Goal: Task Accomplishment & Management: Manage account settings

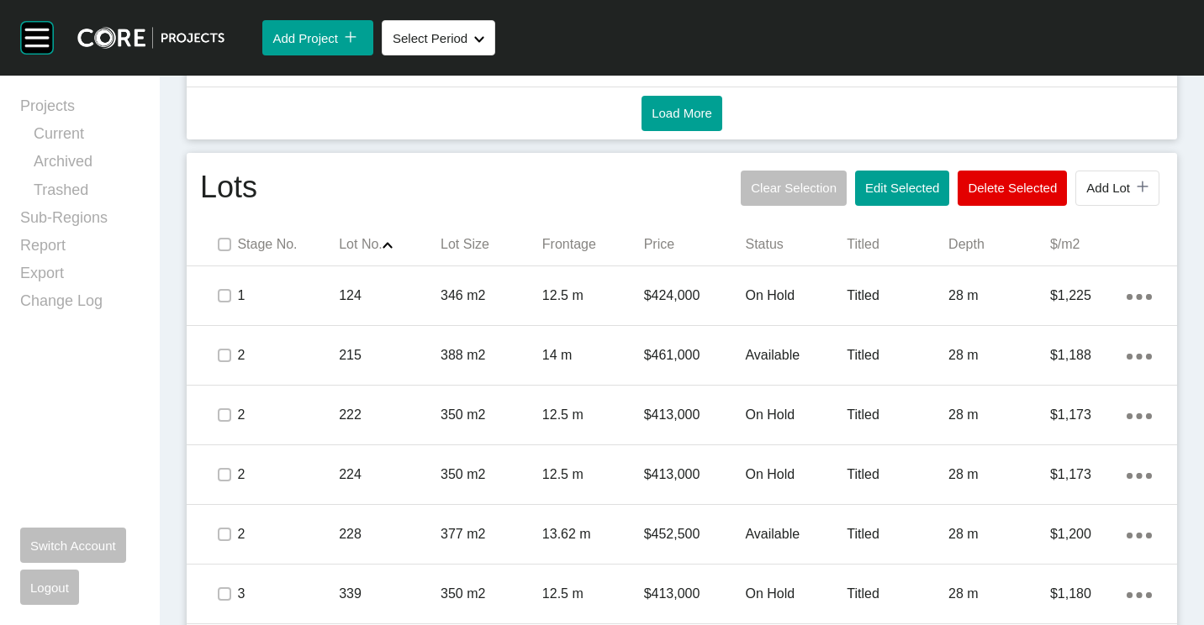
scroll to position [925, 0]
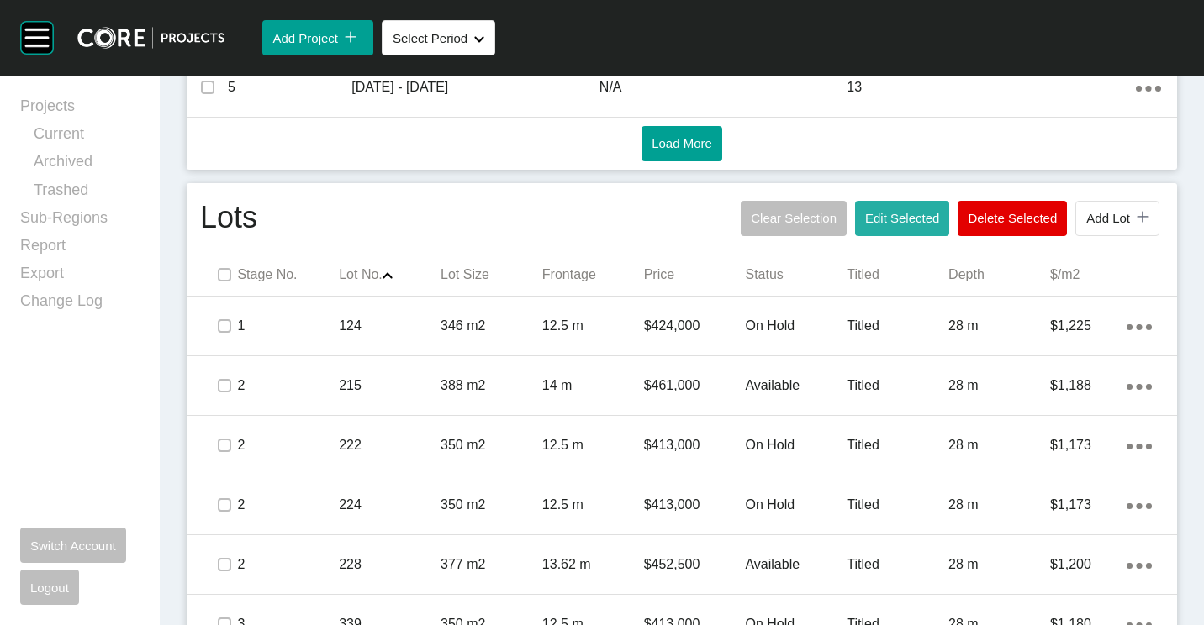
click at [908, 210] on button "Edit Selected" at bounding box center [902, 218] width 94 height 35
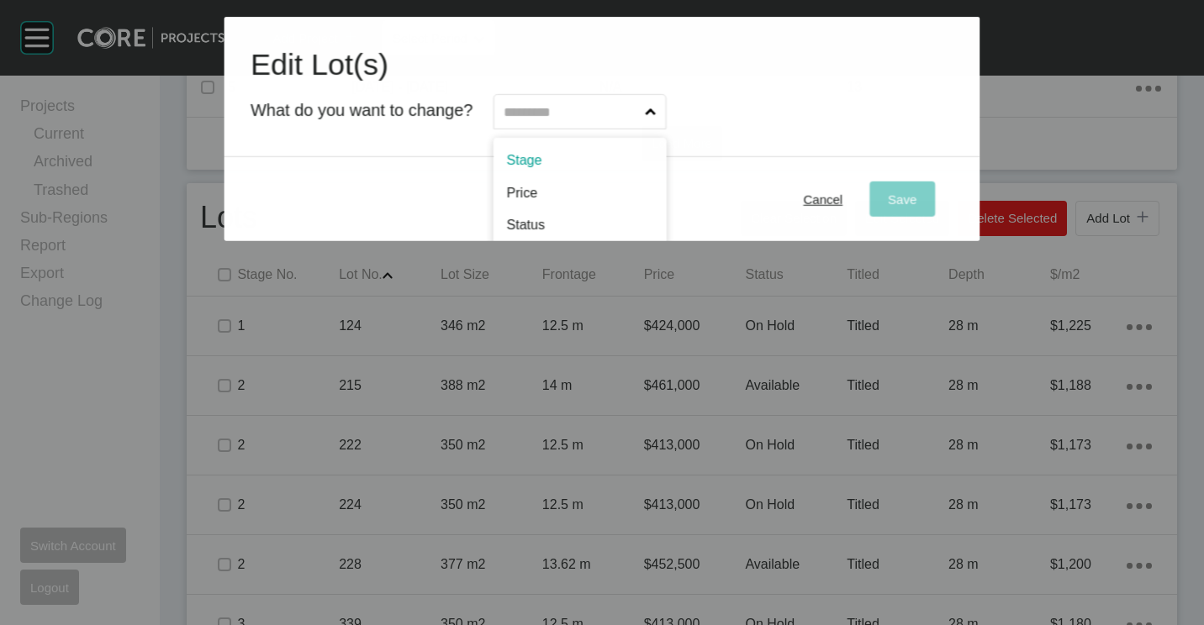
click at [582, 119] on input "text" at bounding box center [571, 112] width 141 height 34
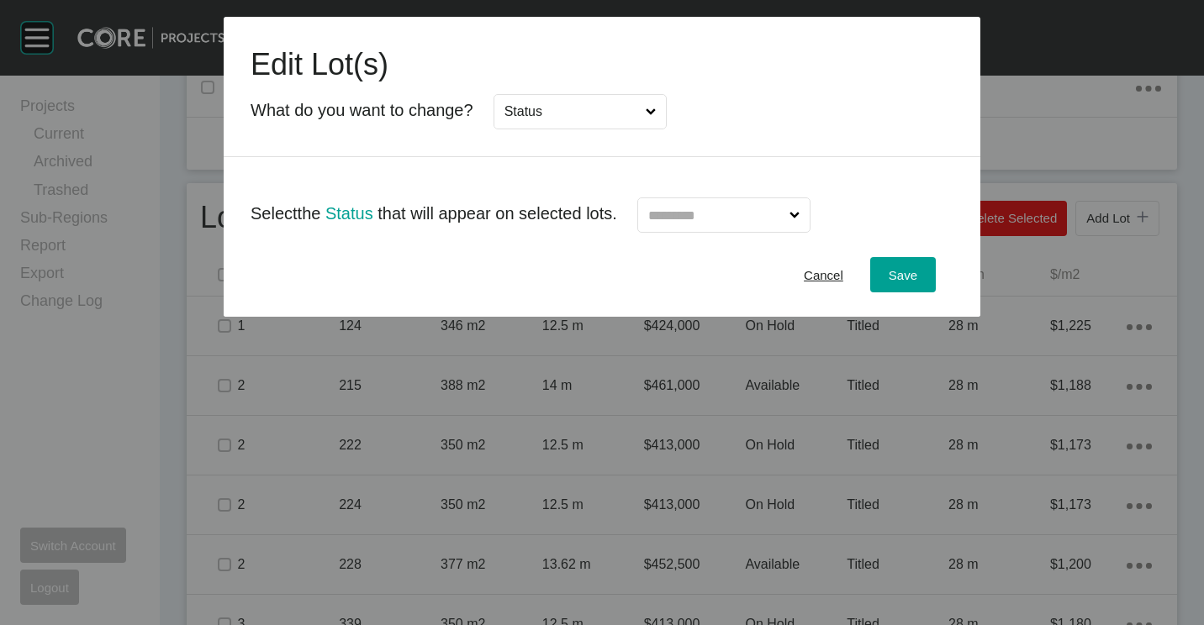
click at [764, 216] on input "text" at bounding box center [715, 215] width 141 height 34
click at [904, 287] on button "Save" at bounding box center [903, 274] width 66 height 35
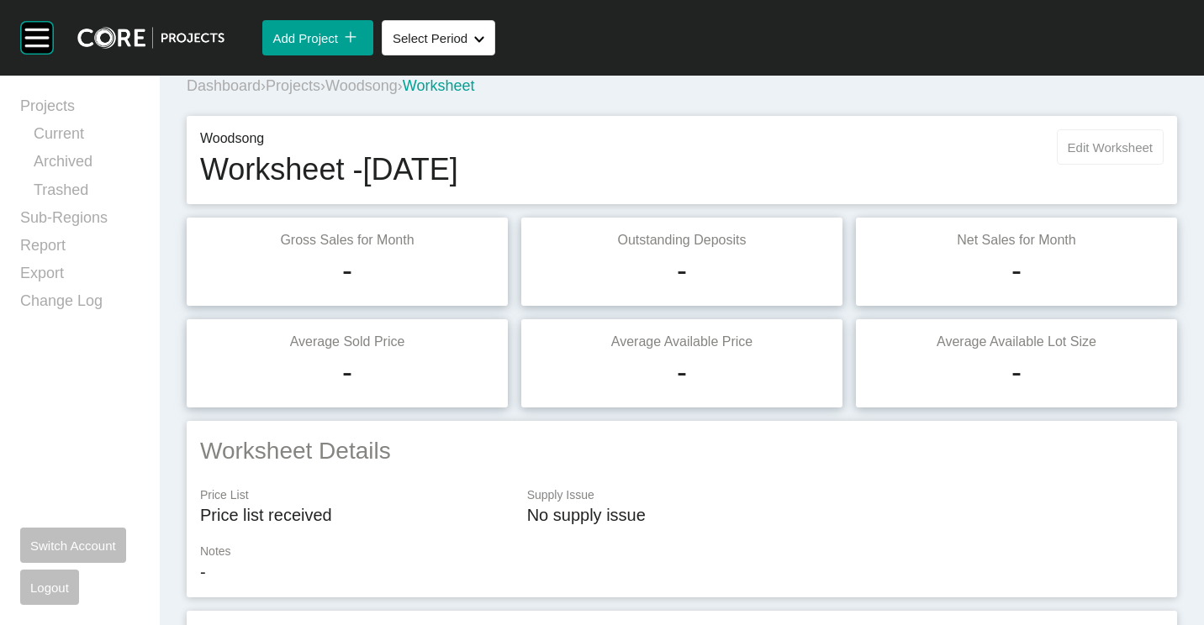
scroll to position [0, 0]
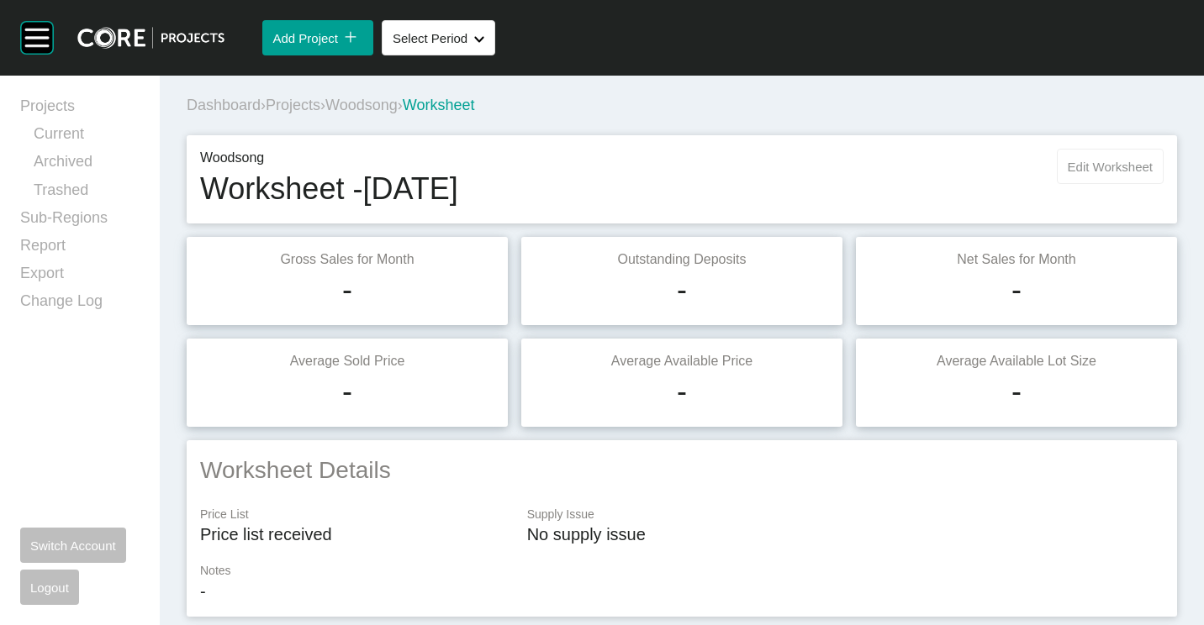
click at [1072, 164] on span "Edit Worksheet" at bounding box center [1109, 167] width 85 height 14
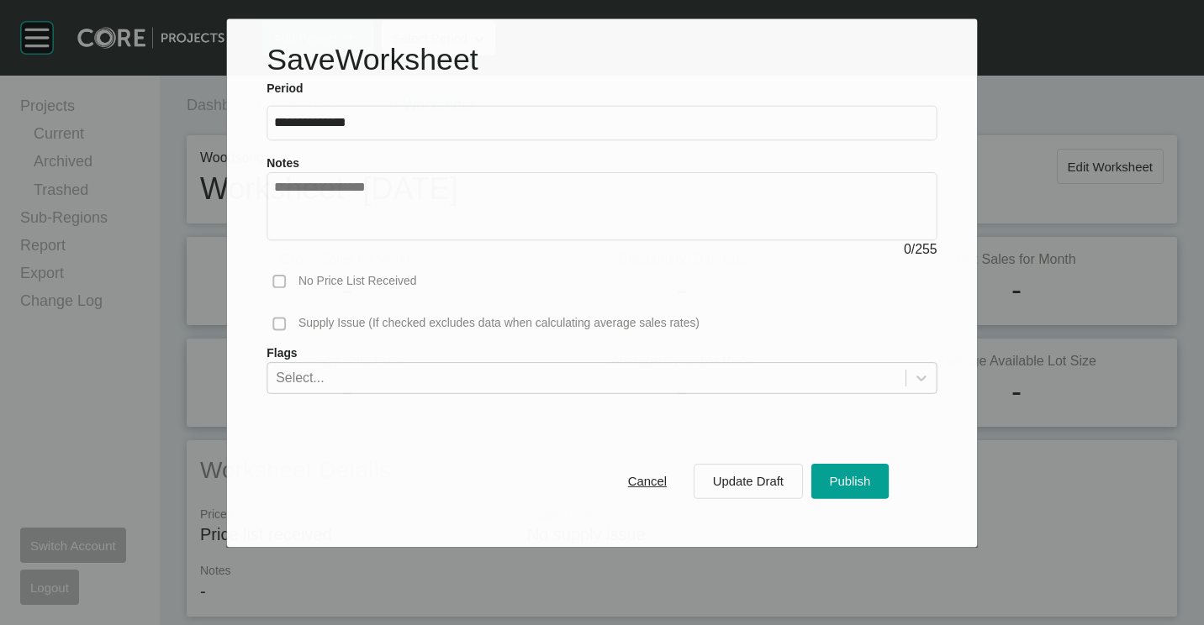
drag, startPoint x: 835, startPoint y: 476, endPoint x: 755, endPoint y: 345, distance: 154.0
click at [836, 476] on span "Publish" at bounding box center [850, 481] width 41 height 14
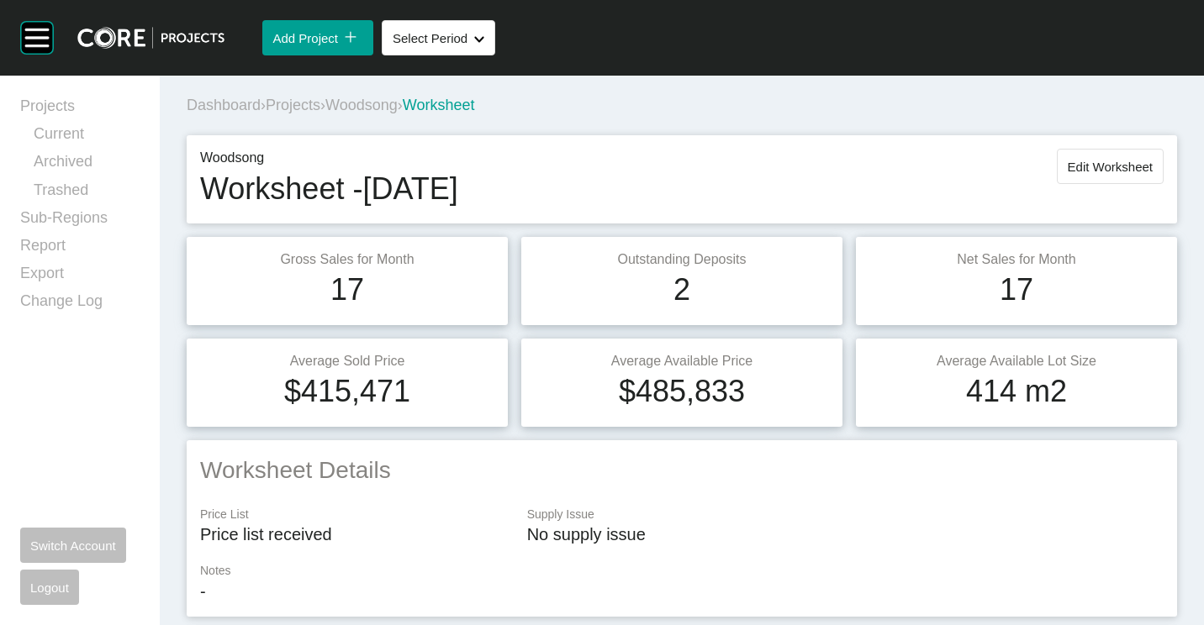
click at [282, 108] on span "Projects" at bounding box center [293, 105] width 55 height 17
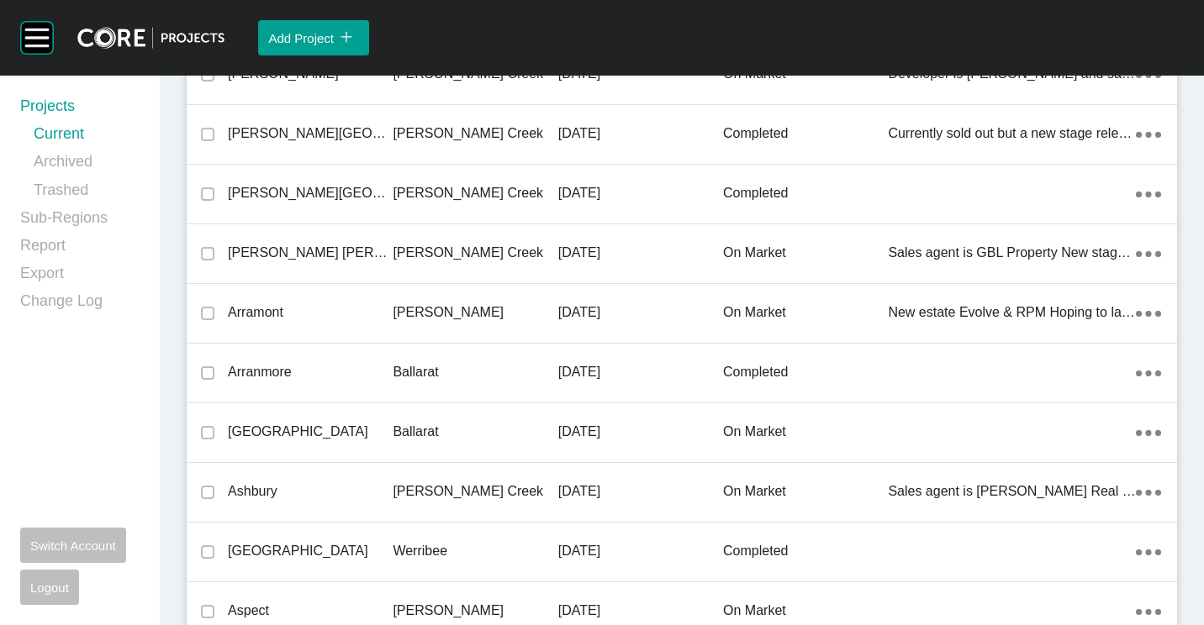
scroll to position [23303, 0]
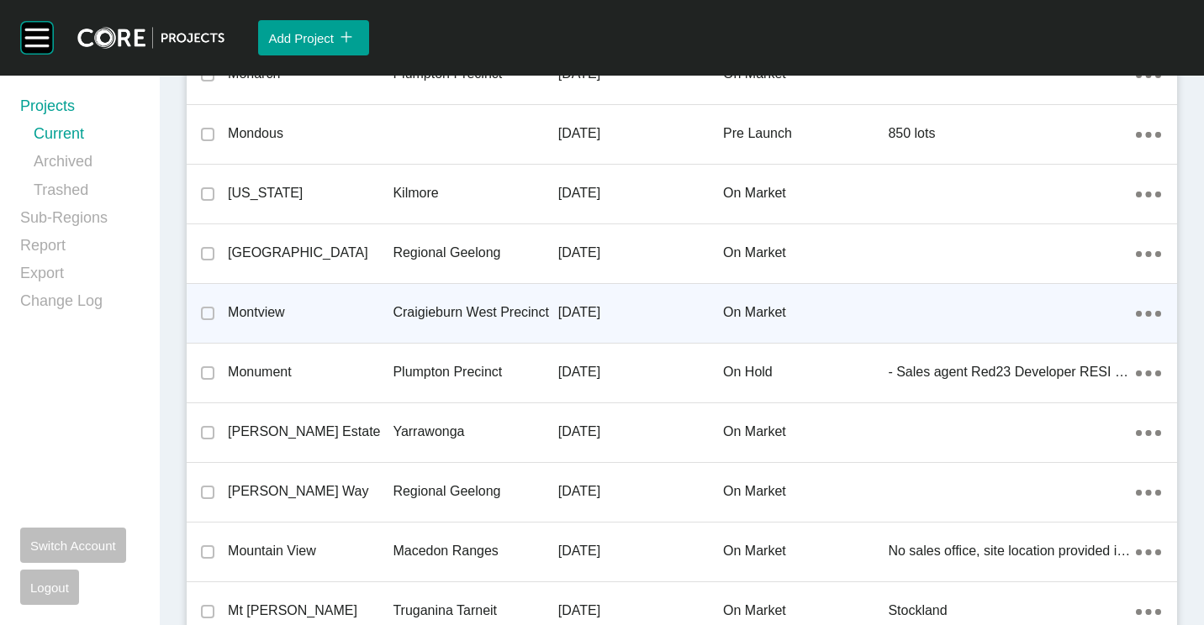
click at [489, 300] on div "Craigieburn West Precinct" at bounding box center [475, 313] width 165 height 52
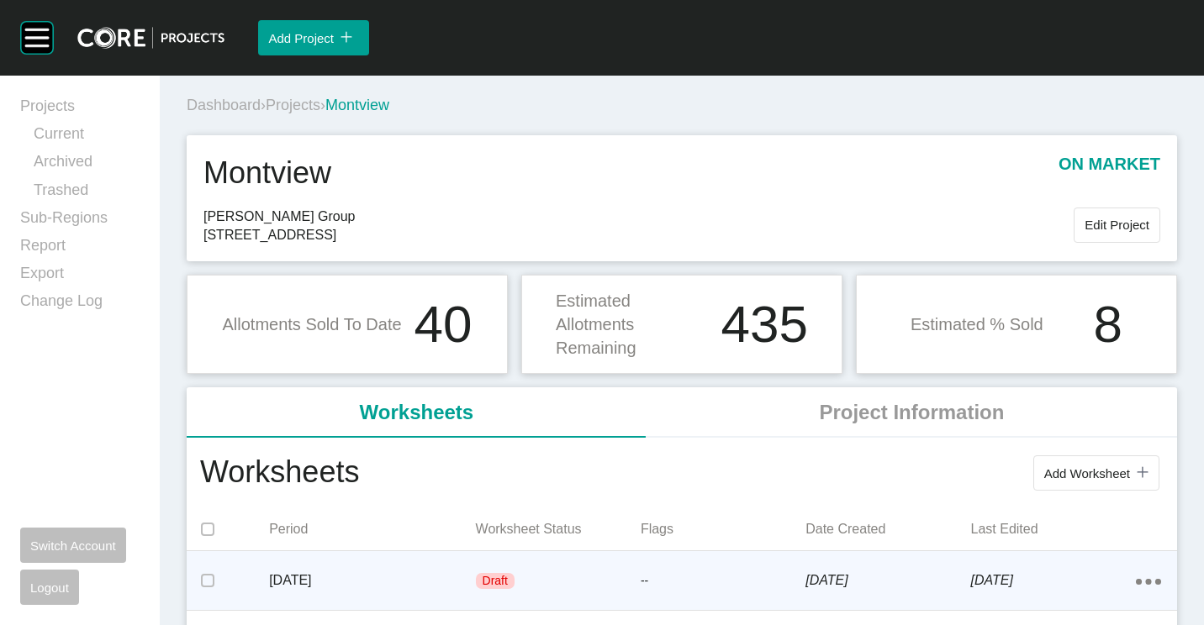
click at [462, 589] on p "[DATE]" at bounding box center [372, 581] width 206 height 18
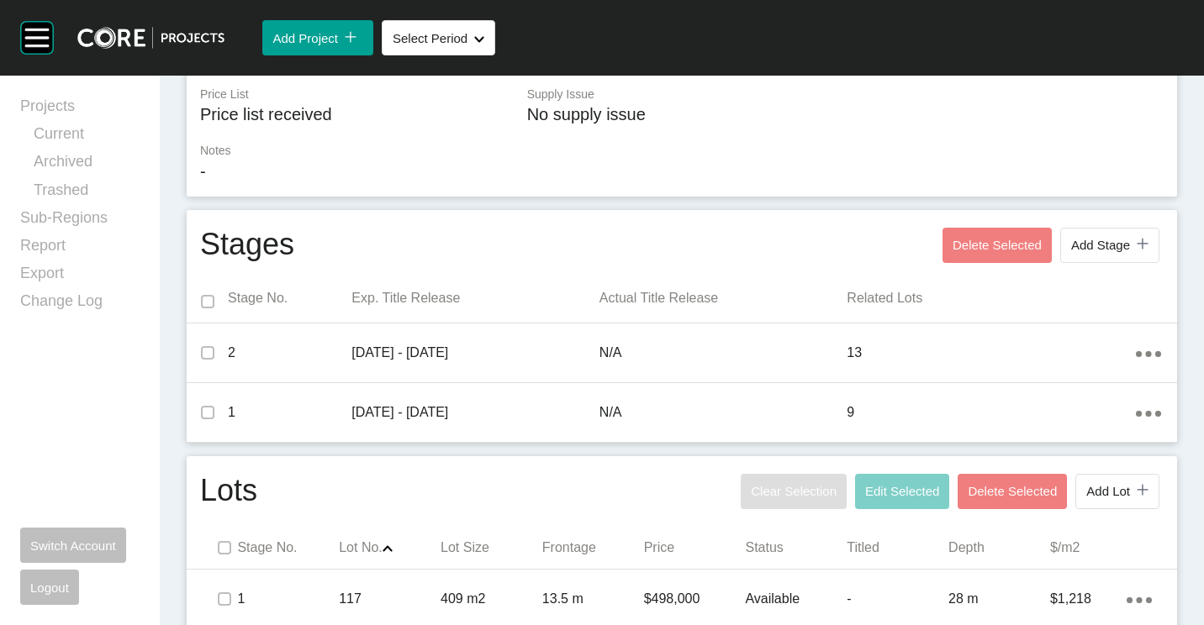
scroll to position [756, 0]
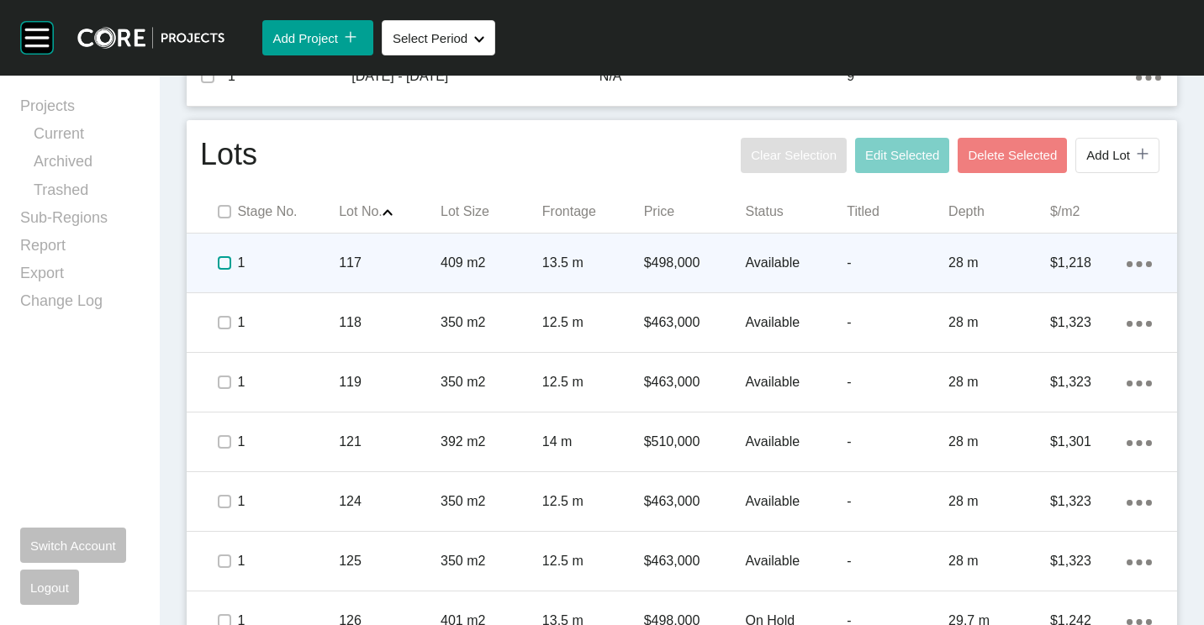
click at [228, 266] on label at bounding box center [224, 262] width 13 height 13
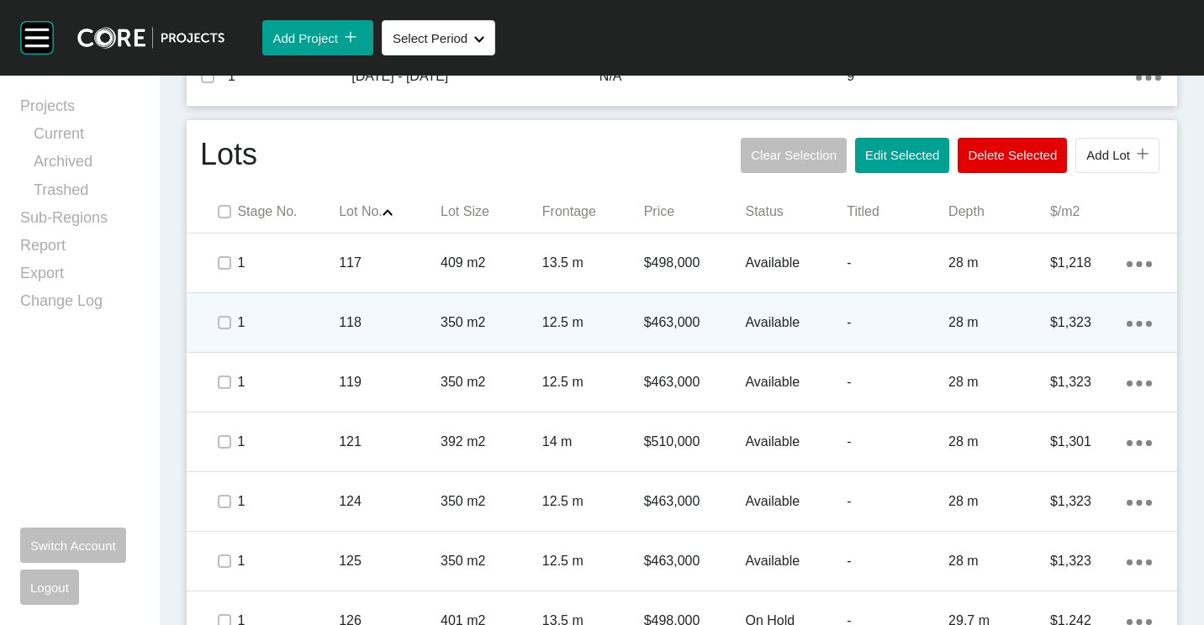
drag, startPoint x: 222, startPoint y: 312, endPoint x: 297, endPoint y: 288, distance: 78.4
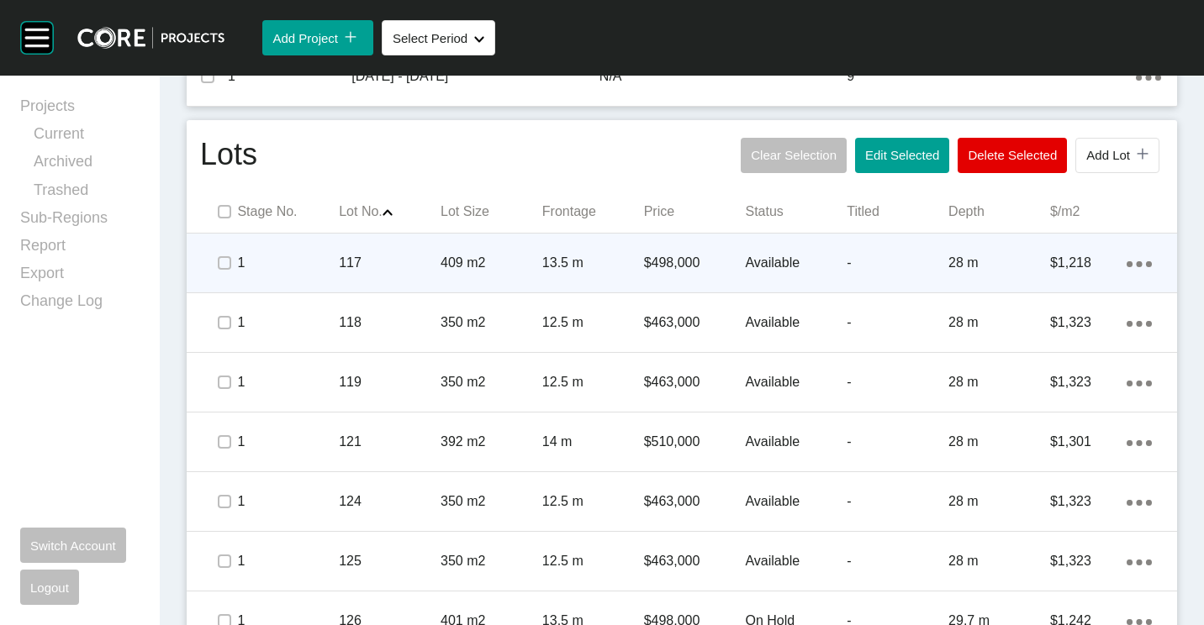
click at [222, 312] on span at bounding box center [224, 322] width 25 height 25
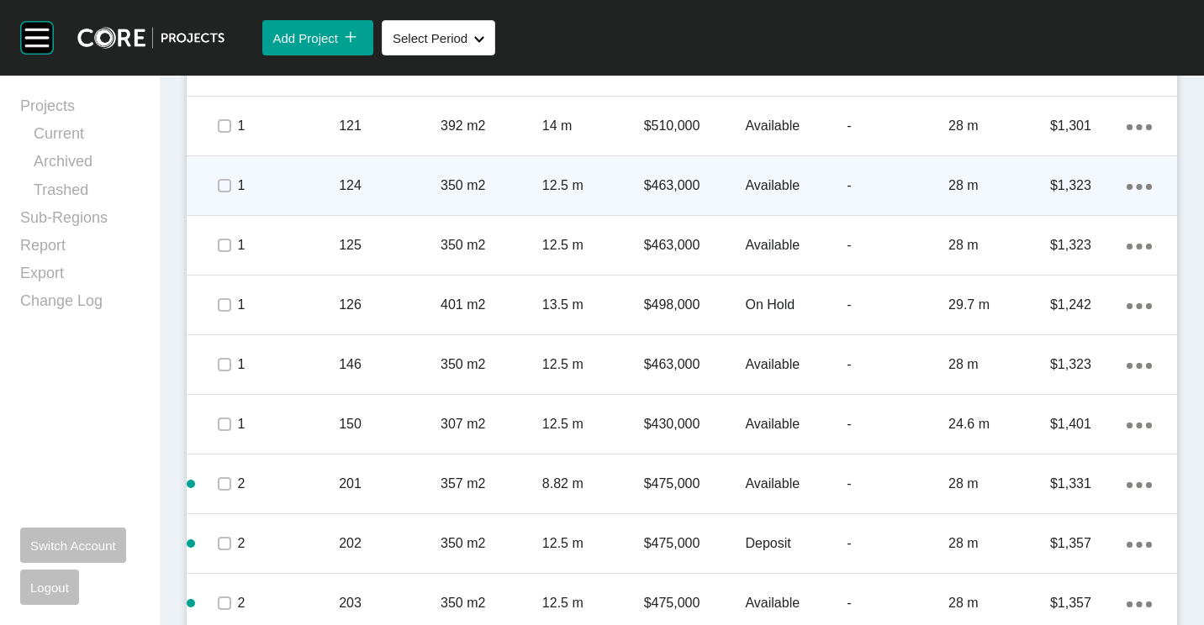
scroll to position [1093, 0]
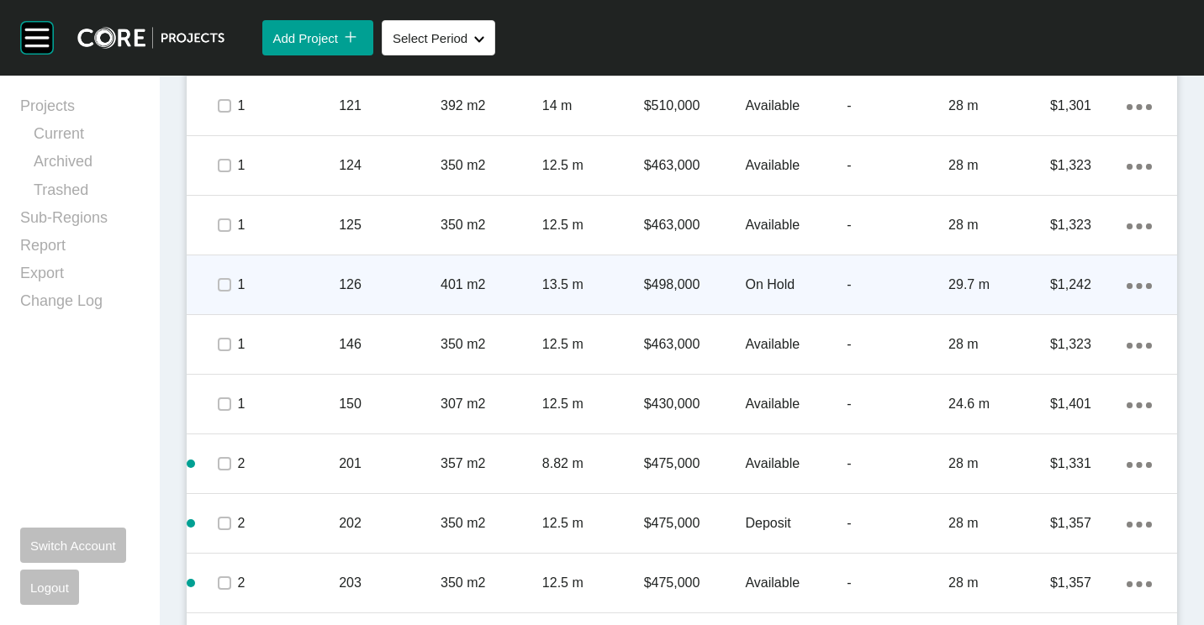
click at [369, 282] on p "126" at bounding box center [390, 285] width 102 height 18
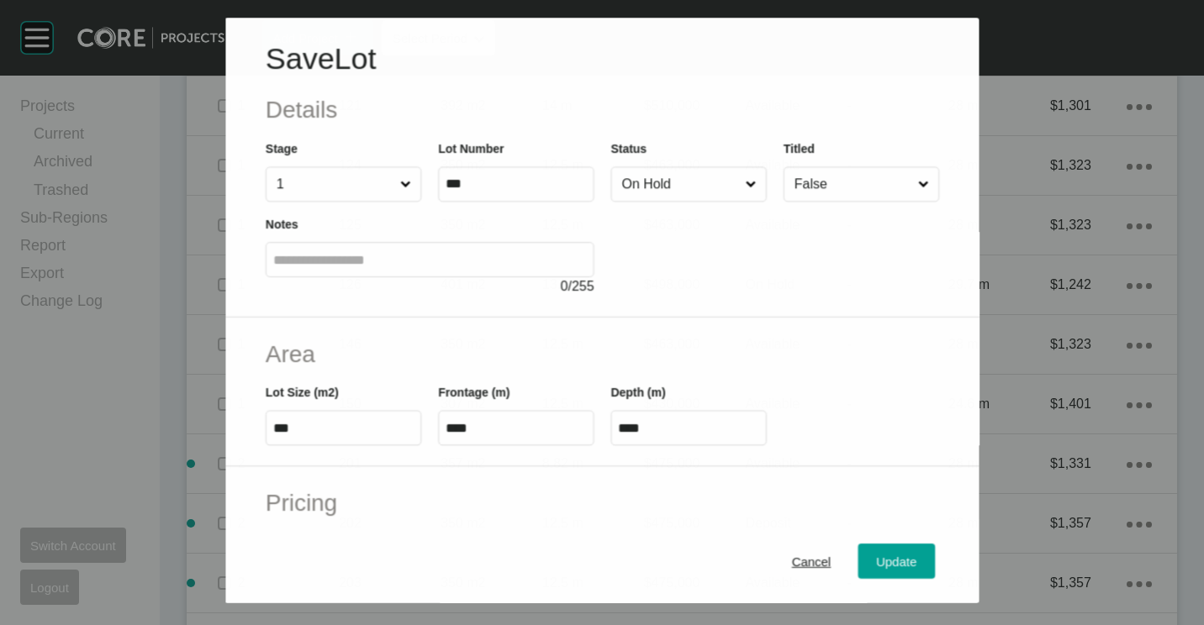
click at [656, 182] on input "On Hold" at bounding box center [680, 185] width 124 height 34
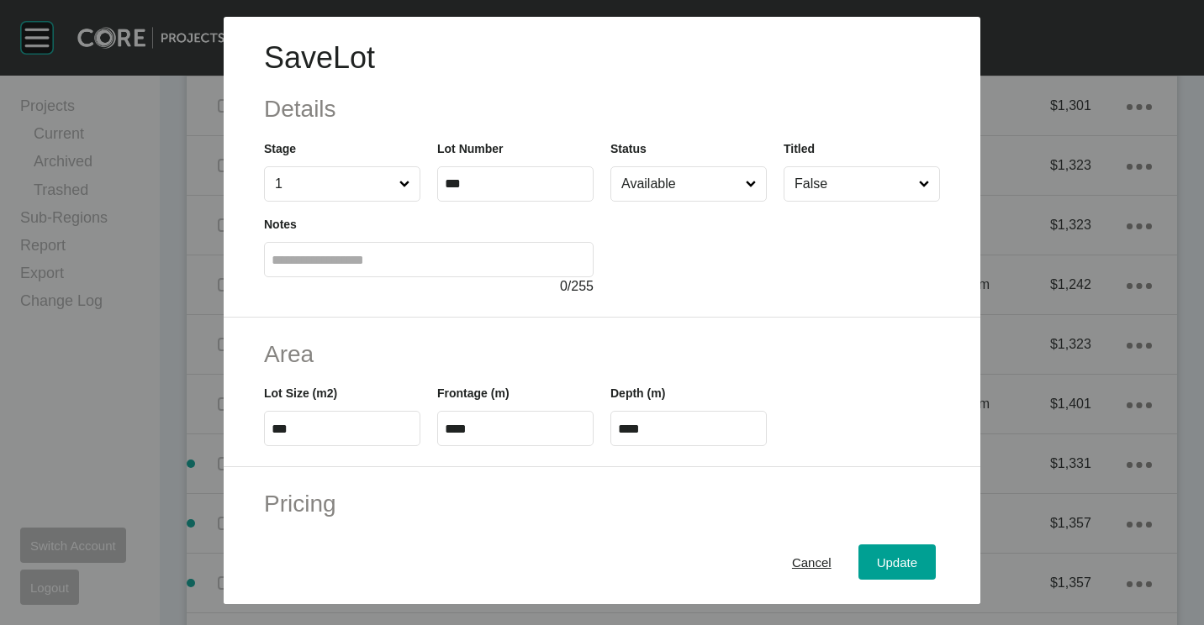
drag, startPoint x: 647, startPoint y: 232, endPoint x: 809, endPoint y: 435, distance: 259.5
click at [877, 561] on span "Update" at bounding box center [897, 563] width 40 height 14
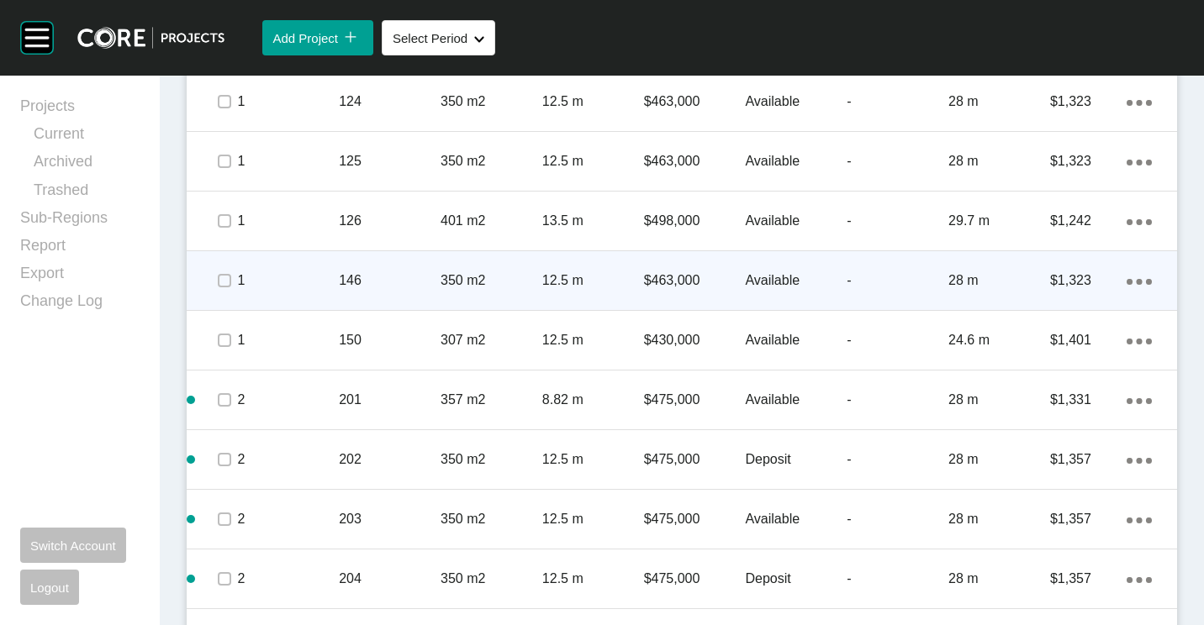
scroll to position [1177, 0]
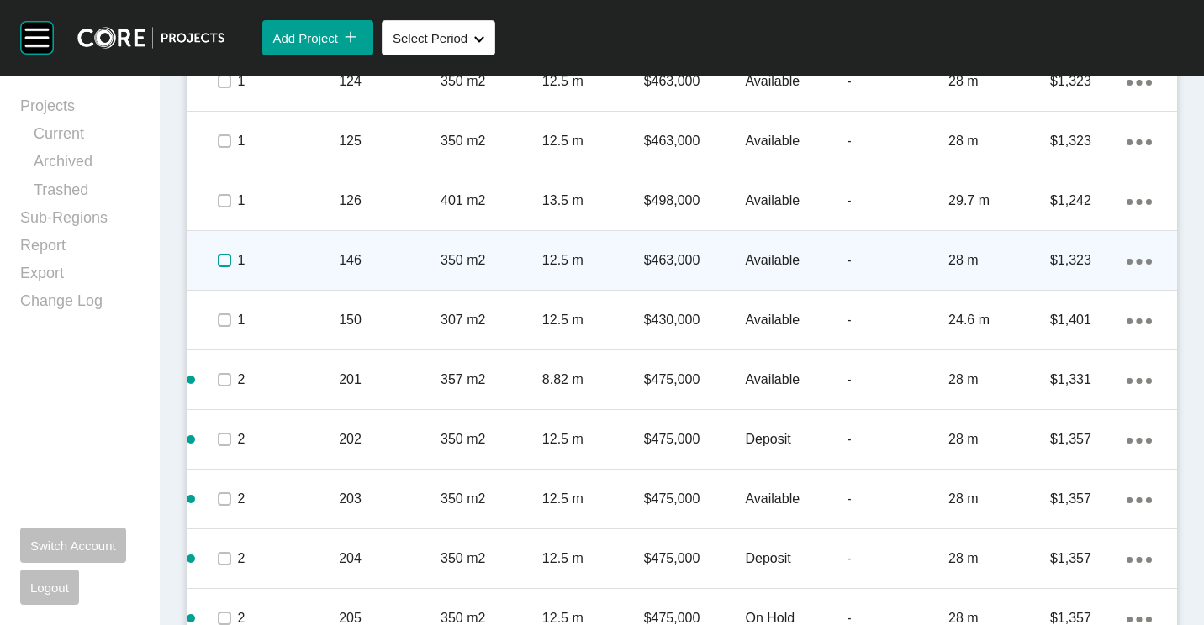
click at [224, 257] on label at bounding box center [224, 260] width 13 height 13
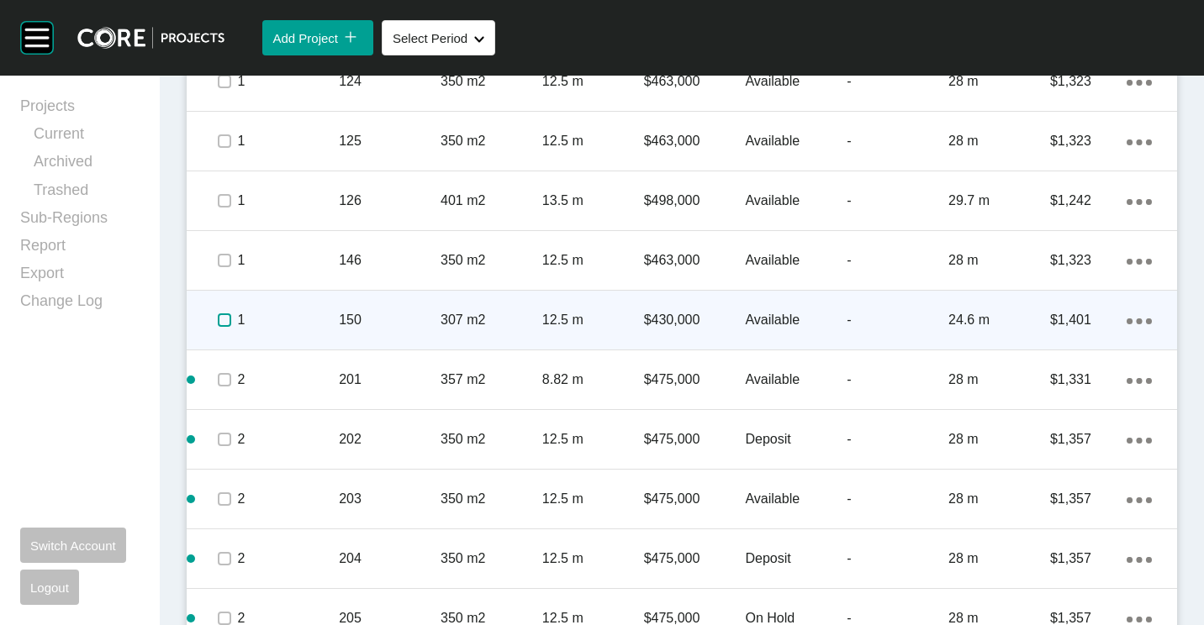
click at [225, 322] on label at bounding box center [224, 319] width 13 height 13
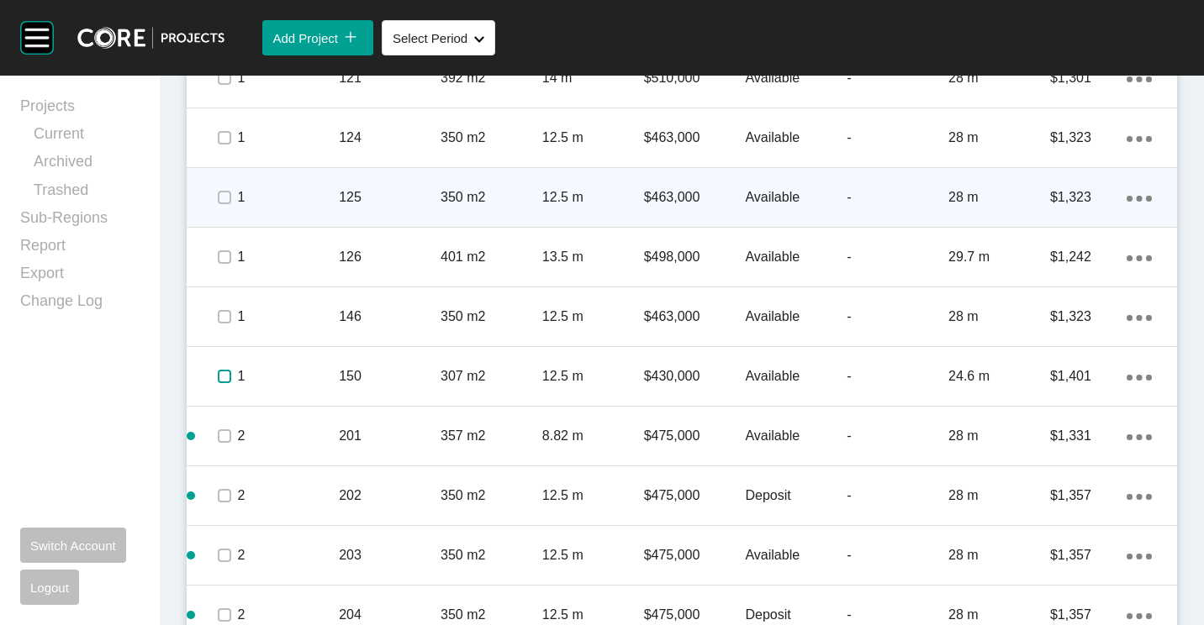
scroll to position [1093, 0]
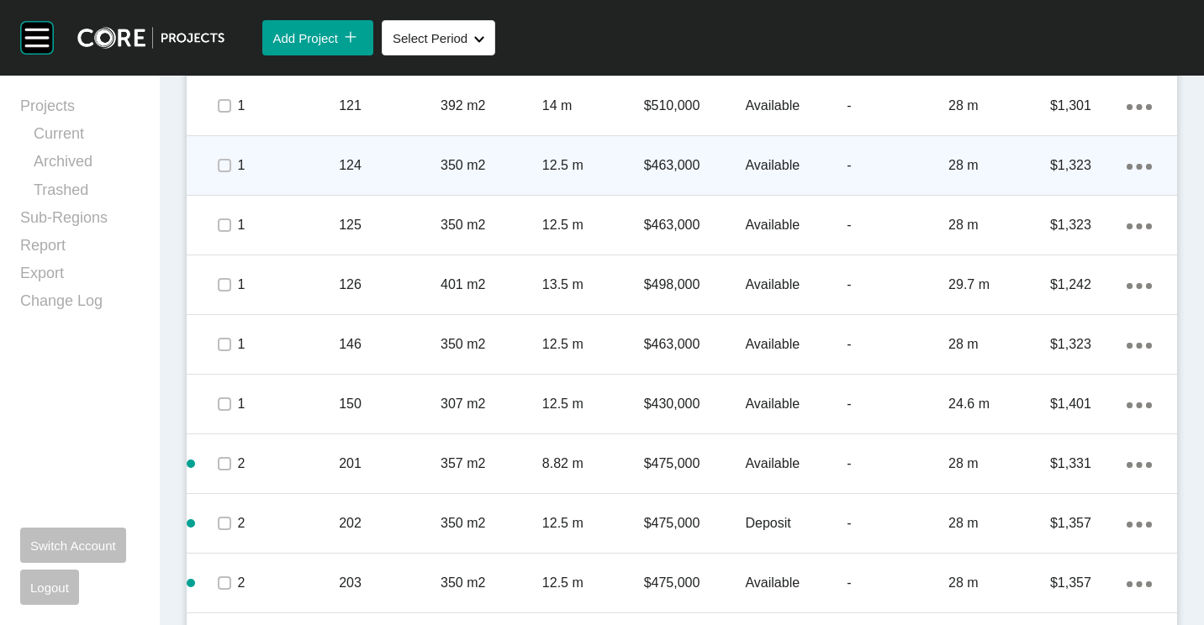
click at [413, 153] on div "124" at bounding box center [390, 166] width 102 height 52
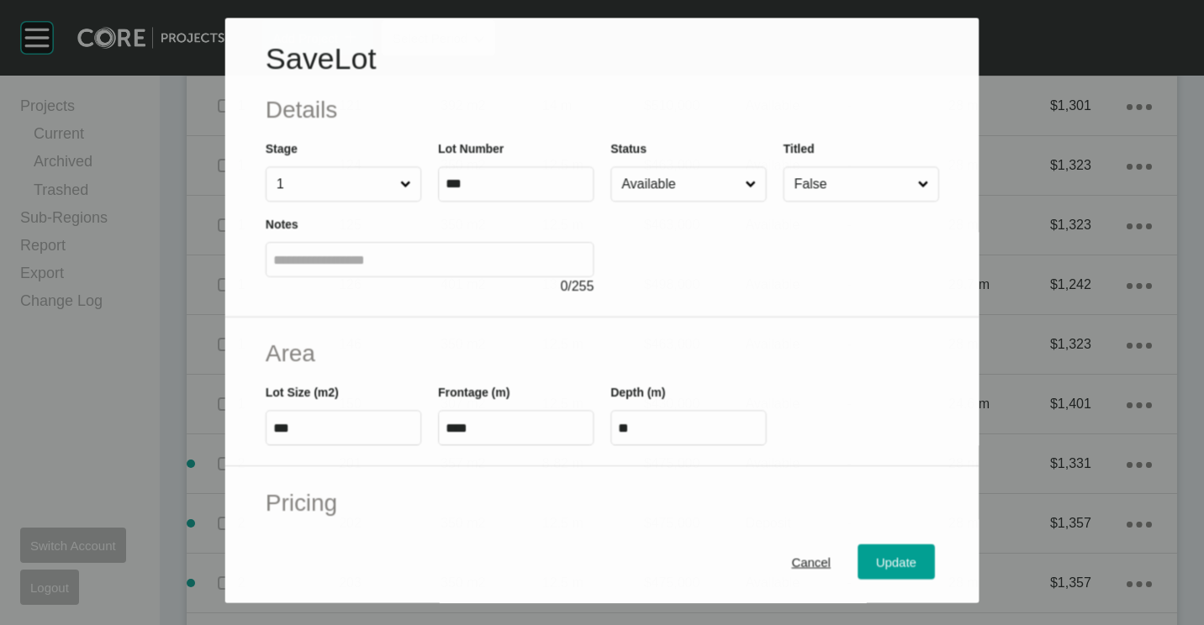
click at [655, 176] on input "Available" at bounding box center [680, 185] width 124 height 34
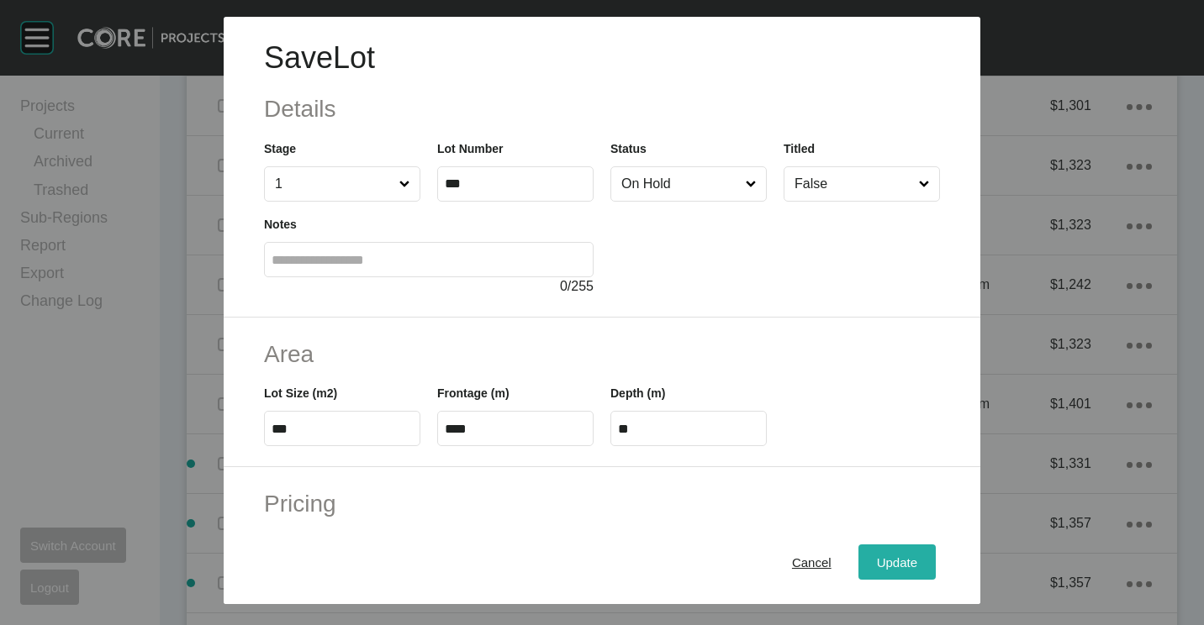
click at [877, 573] on div "Update" at bounding box center [896, 562] width 49 height 23
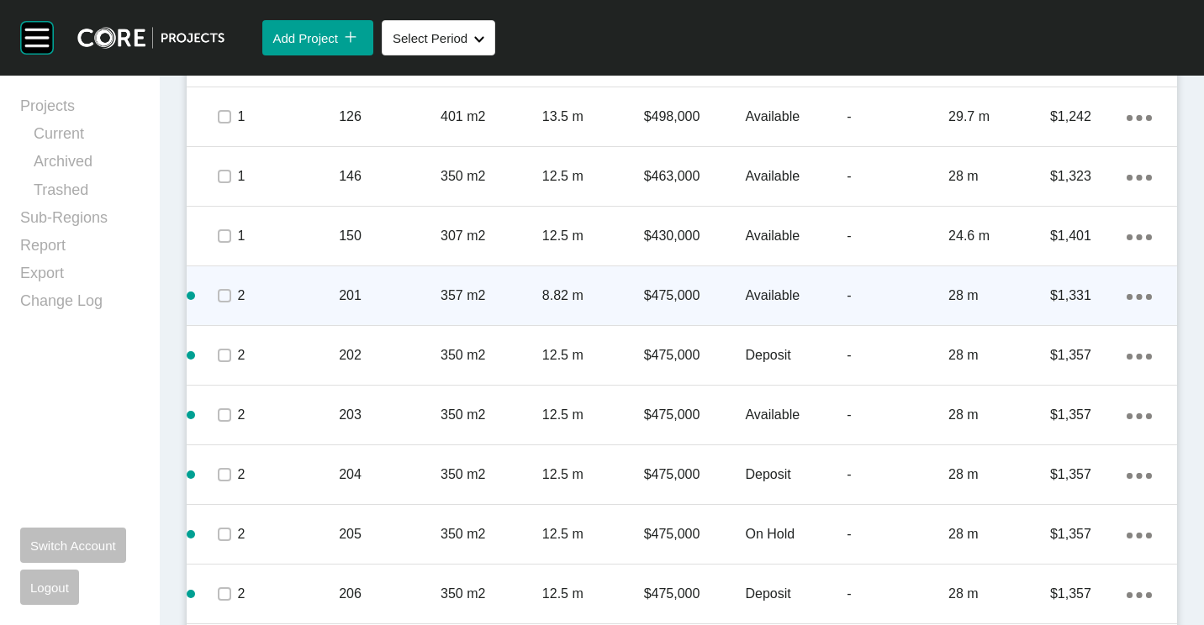
scroll to position [1429, 0]
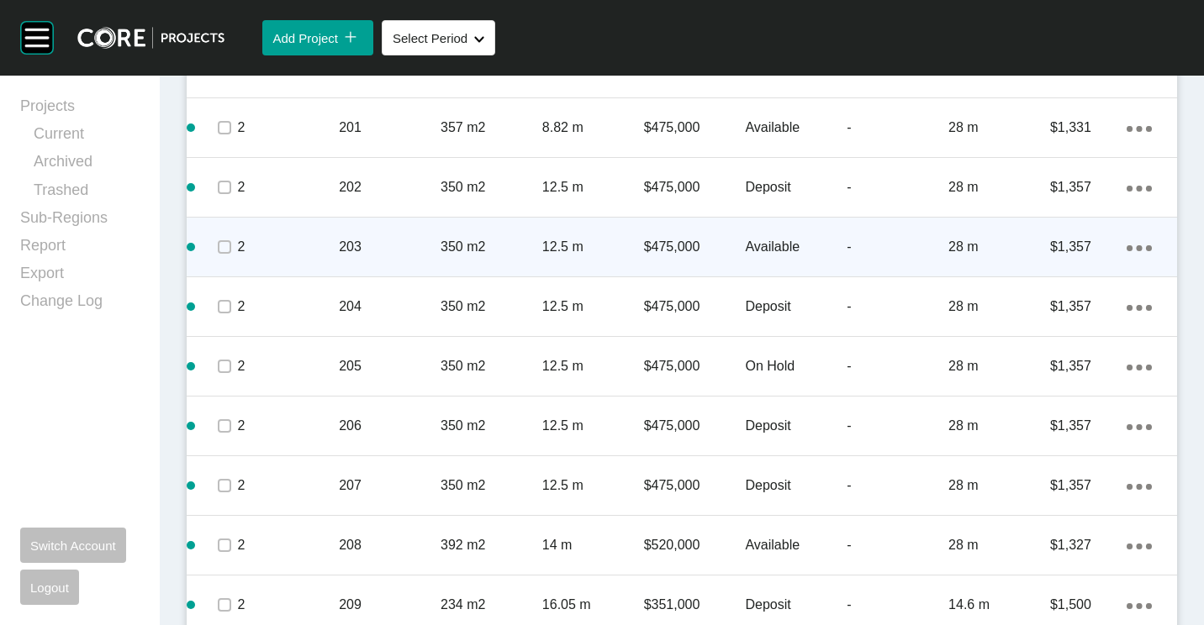
click at [583, 237] on div "12.5 m" at bounding box center [593, 247] width 102 height 52
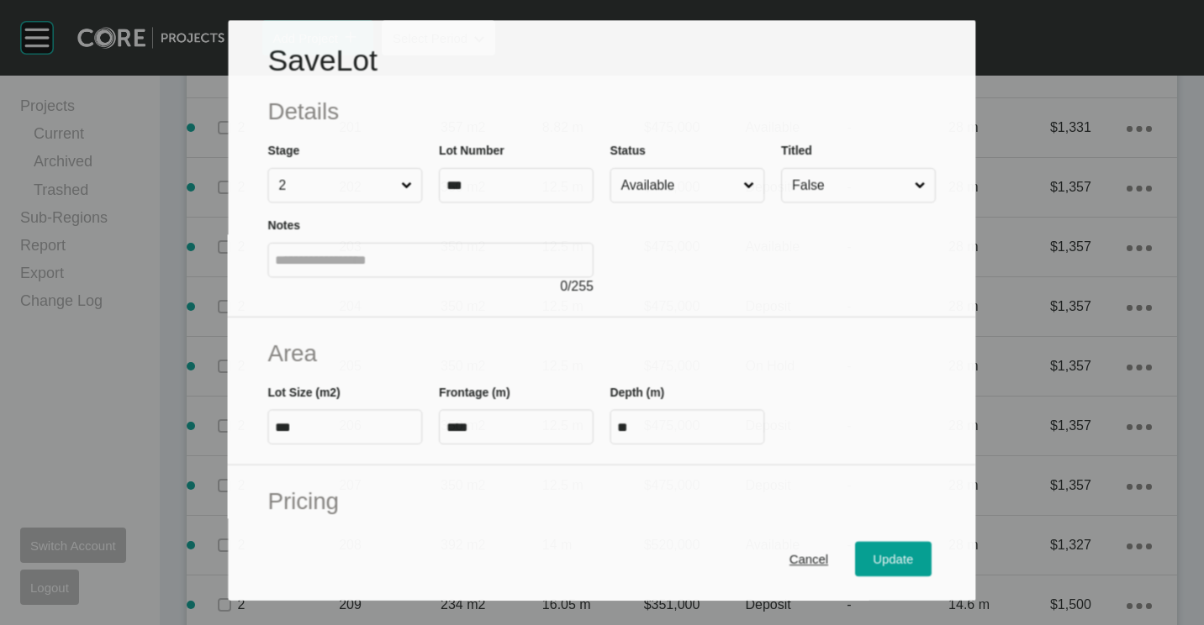
click at [672, 186] on input "Available" at bounding box center [679, 186] width 123 height 34
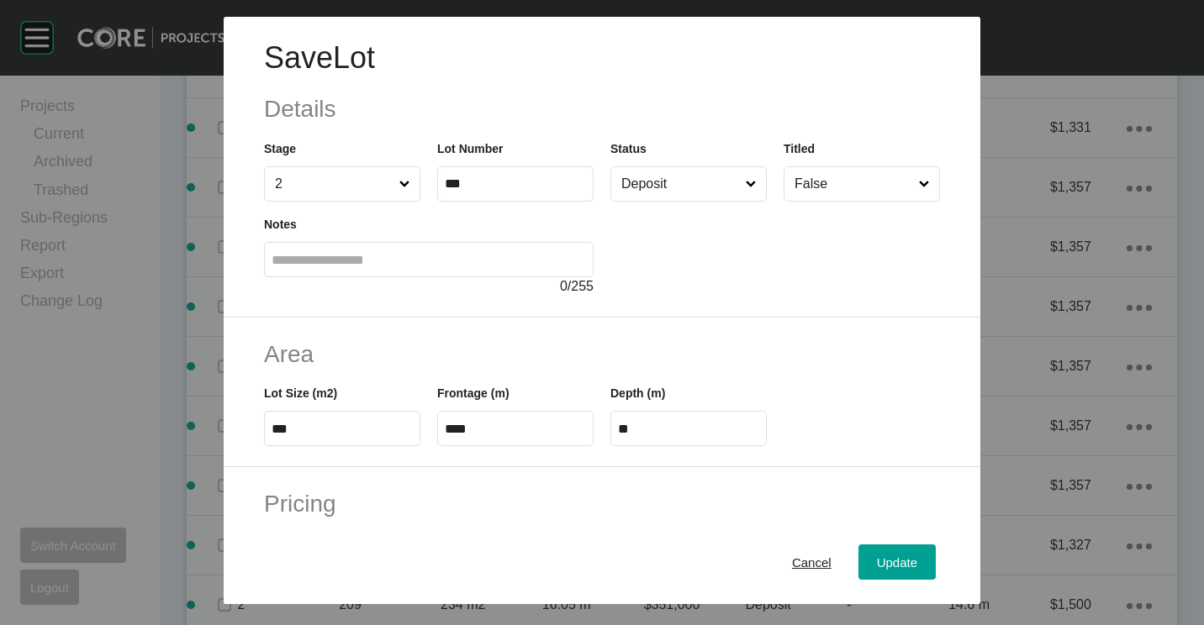
drag, startPoint x: 656, startPoint y: 289, endPoint x: 759, endPoint y: 419, distance: 166.3
drag, startPoint x: 877, startPoint y: 571, endPoint x: 864, endPoint y: 549, distance: 25.2
click at [877, 571] on div "Update" at bounding box center [896, 562] width 49 height 23
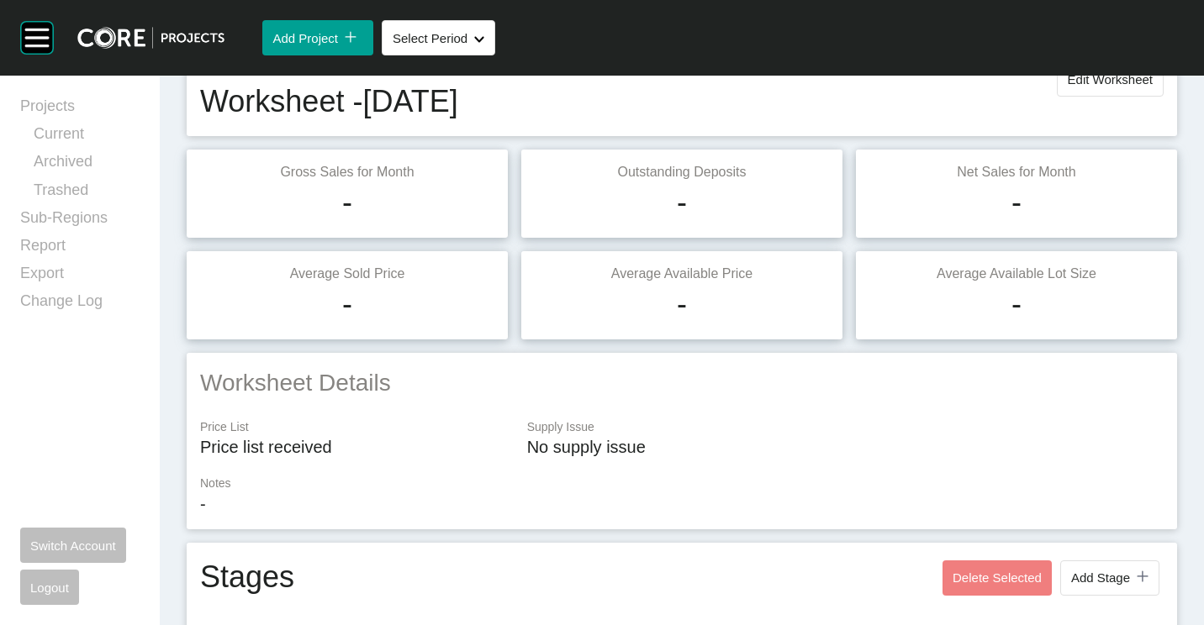
scroll to position [0, 0]
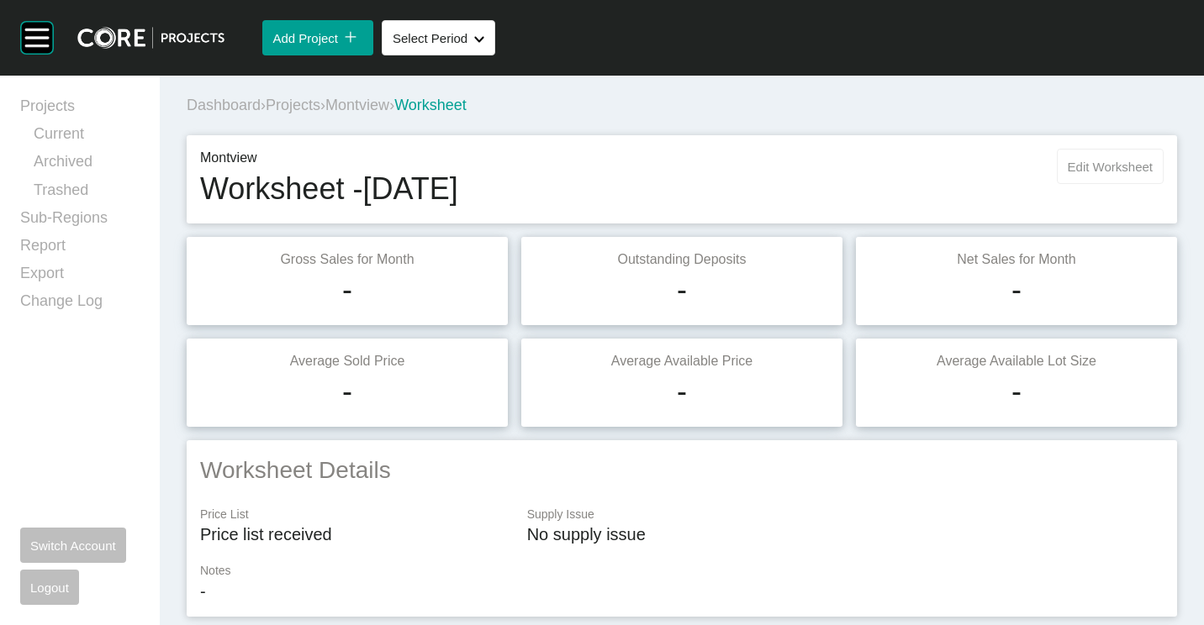
click at [1079, 165] on span "Edit Worksheet" at bounding box center [1109, 167] width 85 height 14
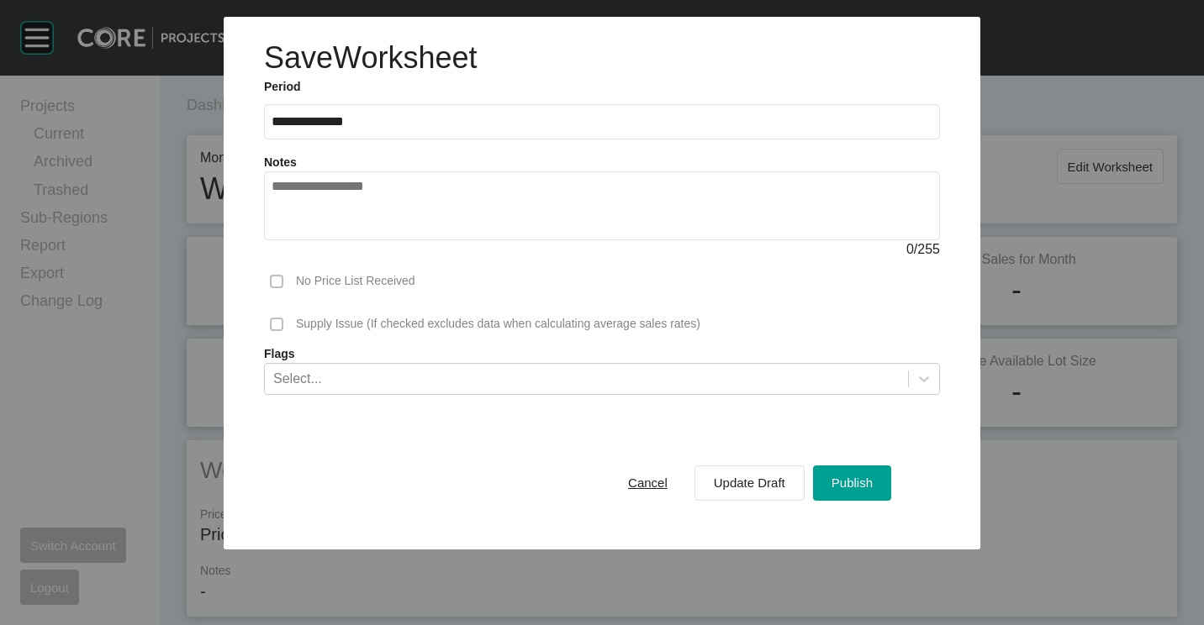
drag, startPoint x: 648, startPoint y: 481, endPoint x: 704, endPoint y: 470, distance: 57.4
click at [648, 480] on span "Cancel" at bounding box center [648, 483] width 40 height 14
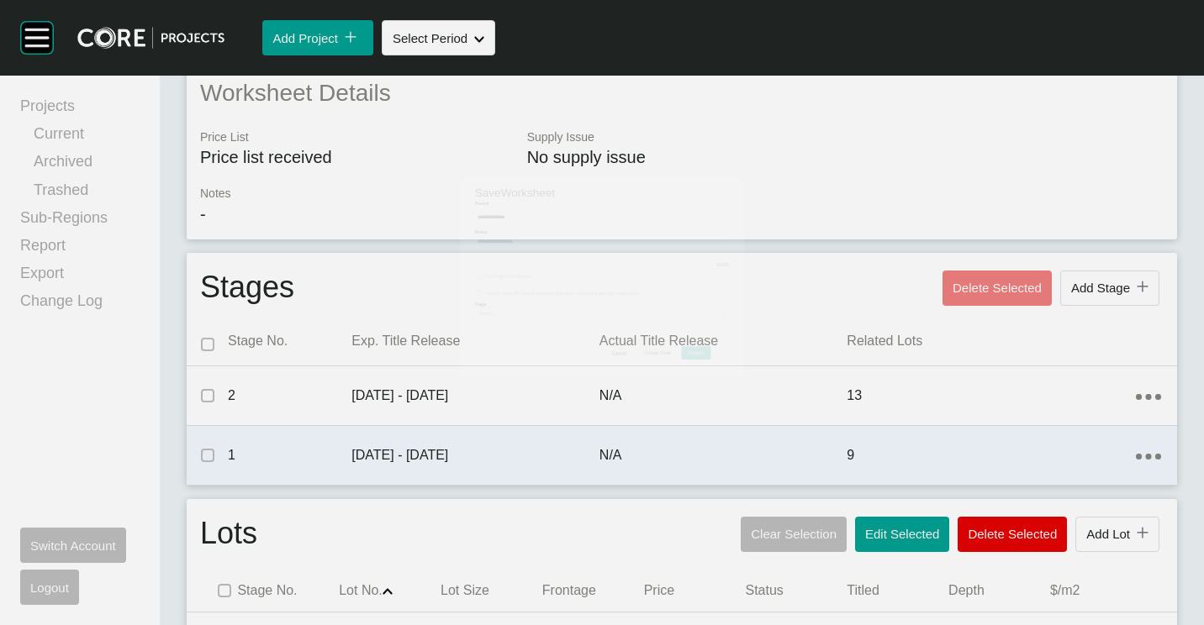
scroll to position [756, 0]
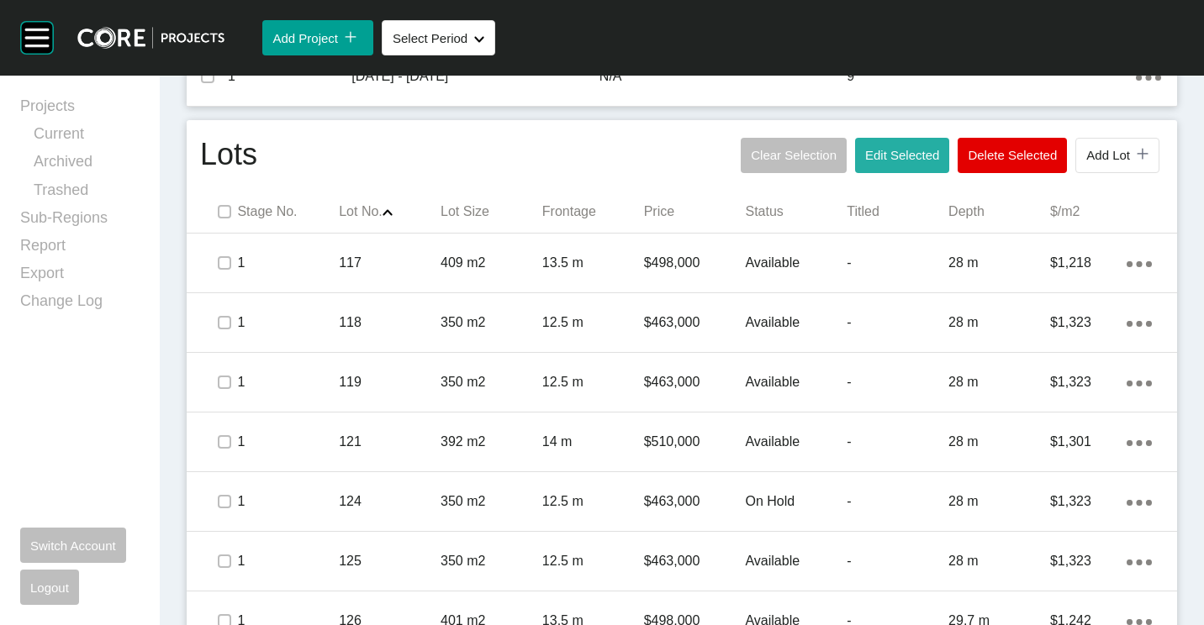
click at [894, 151] on span "Edit Selected" at bounding box center [902, 155] width 74 height 14
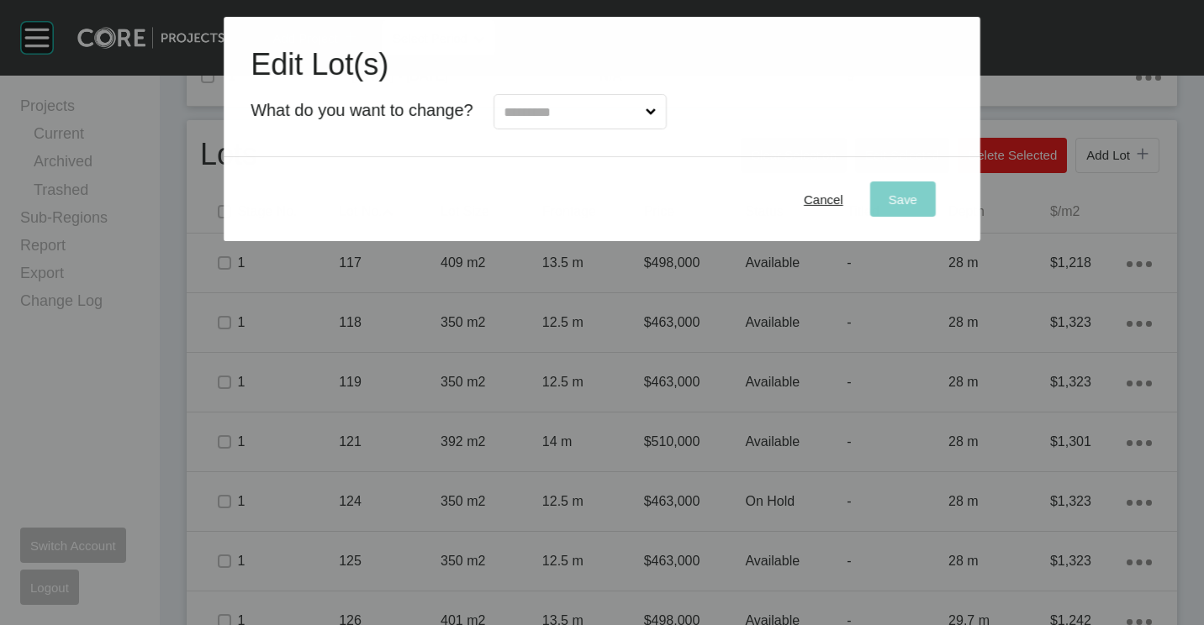
drag, startPoint x: 582, startPoint y: 103, endPoint x: 561, endPoint y: 137, distance: 39.9
click at [580, 106] on input "text" at bounding box center [571, 112] width 141 height 34
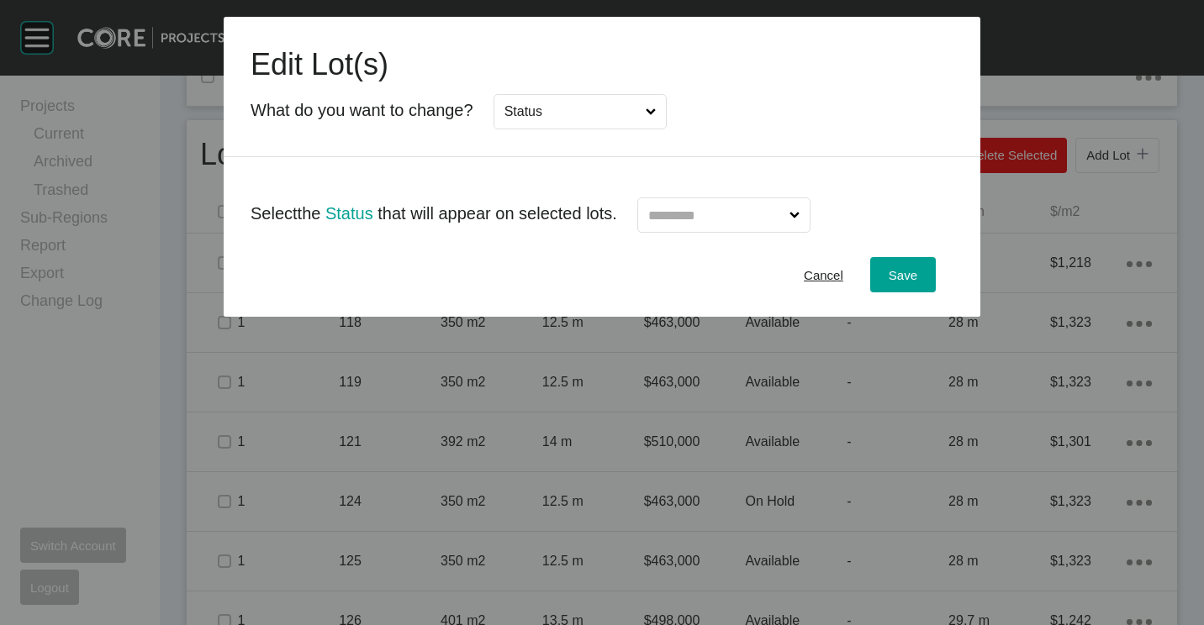
click at [781, 218] on input "text" at bounding box center [715, 215] width 141 height 34
click at [927, 275] on button "Save" at bounding box center [903, 274] width 66 height 35
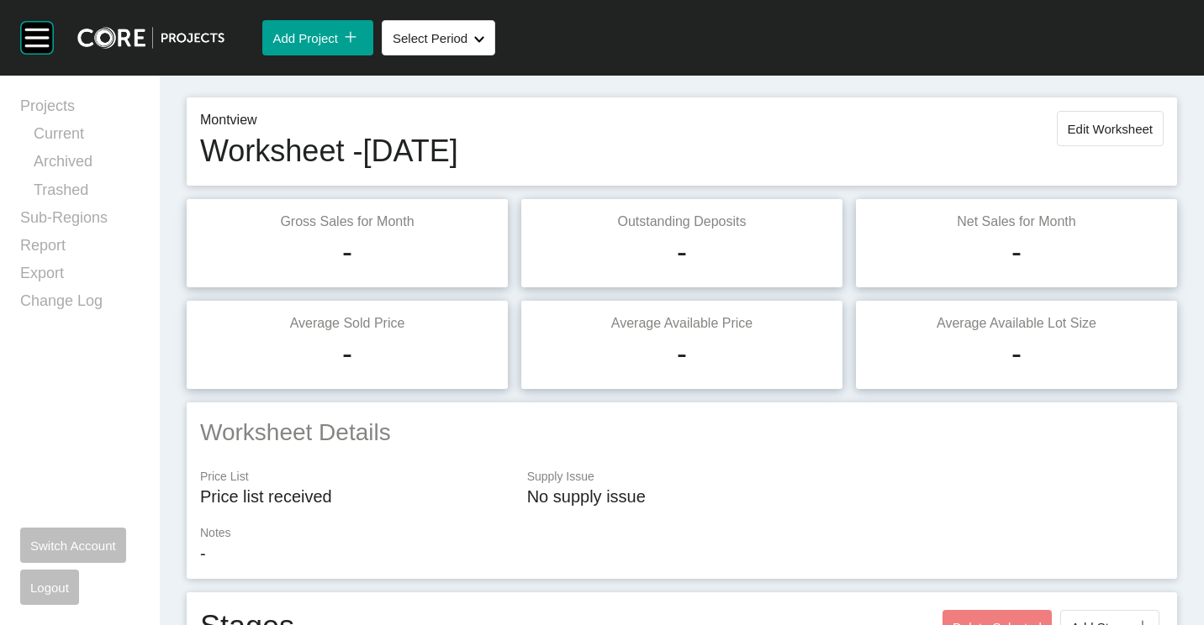
scroll to position [0, 0]
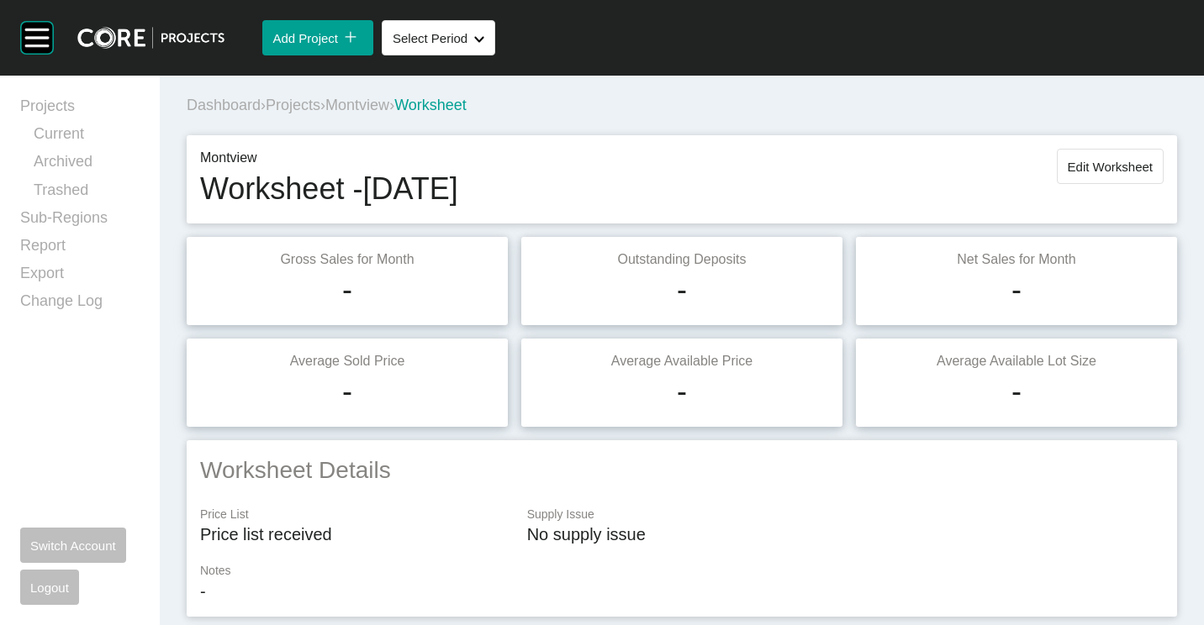
drag, startPoint x: 1087, startPoint y: 157, endPoint x: 1044, endPoint y: 189, distance: 53.5
click at [1087, 158] on button "Edit Worksheet" at bounding box center [1109, 166] width 107 height 35
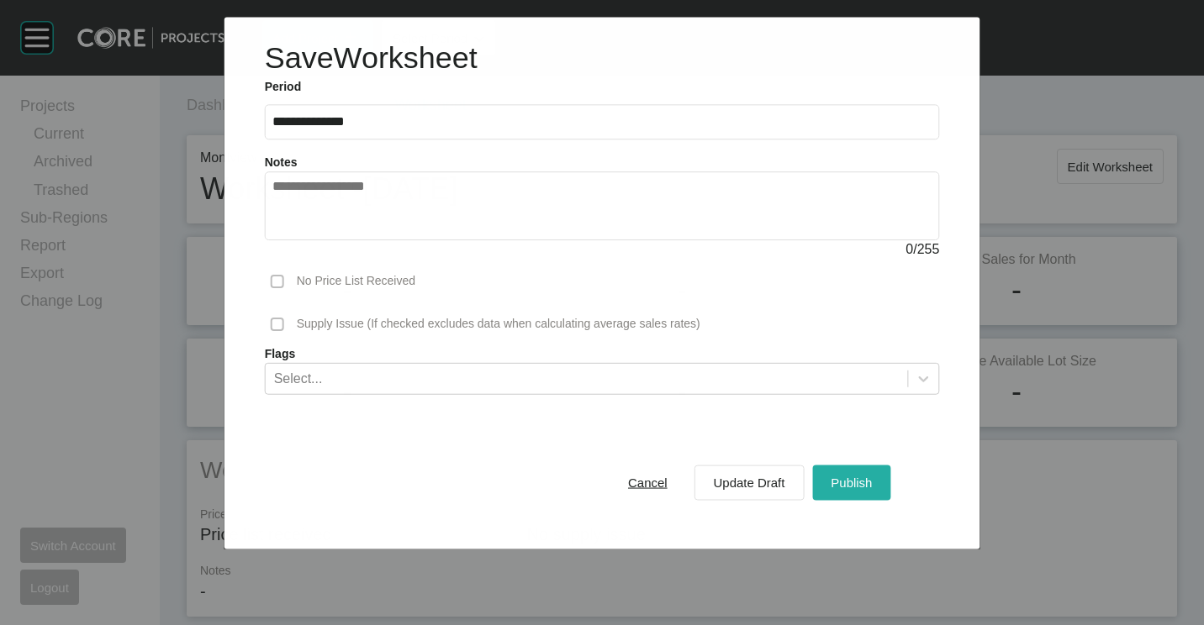
click at [867, 484] on span "Publish" at bounding box center [850, 483] width 41 height 14
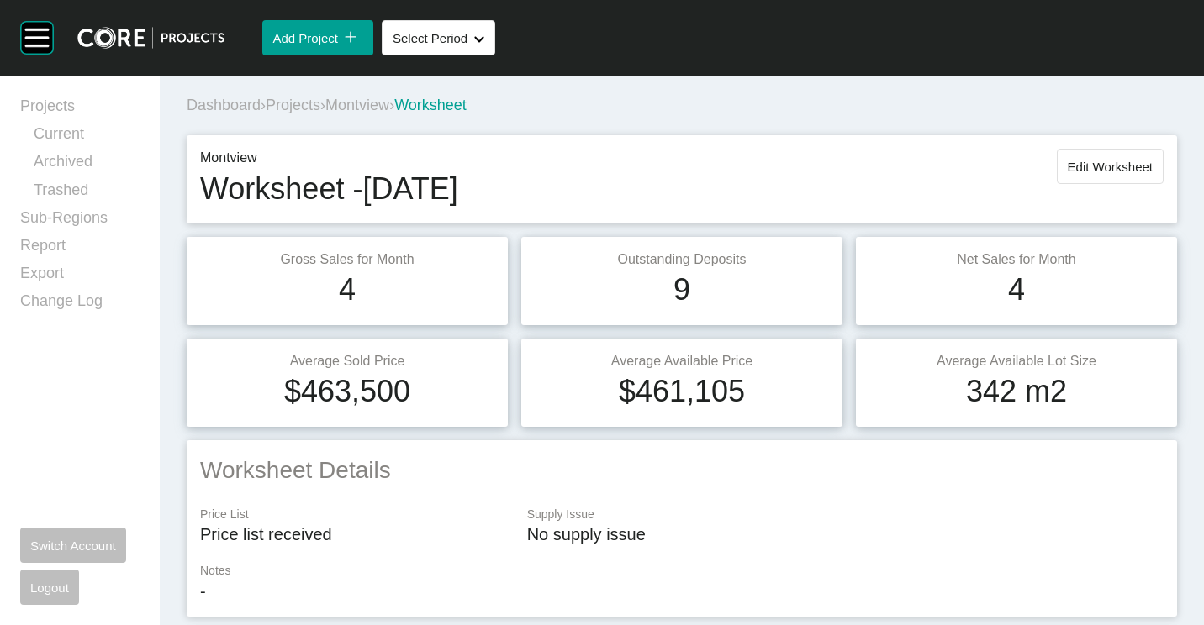
click at [295, 100] on span "Projects" at bounding box center [293, 105] width 55 height 17
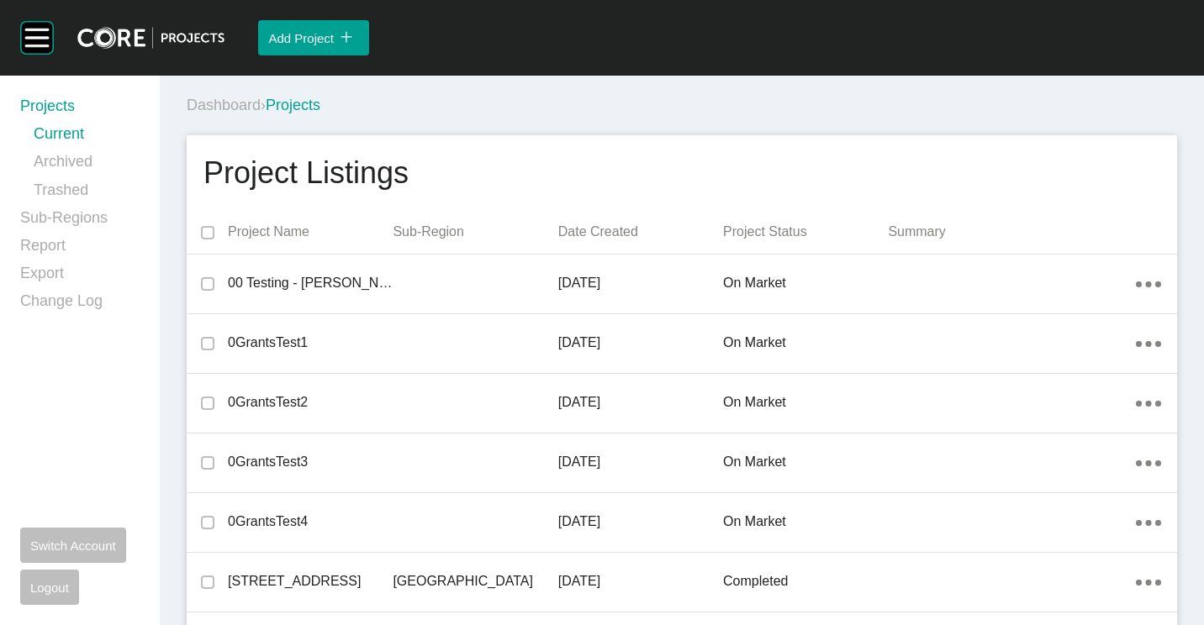
scroll to position [6177, 0]
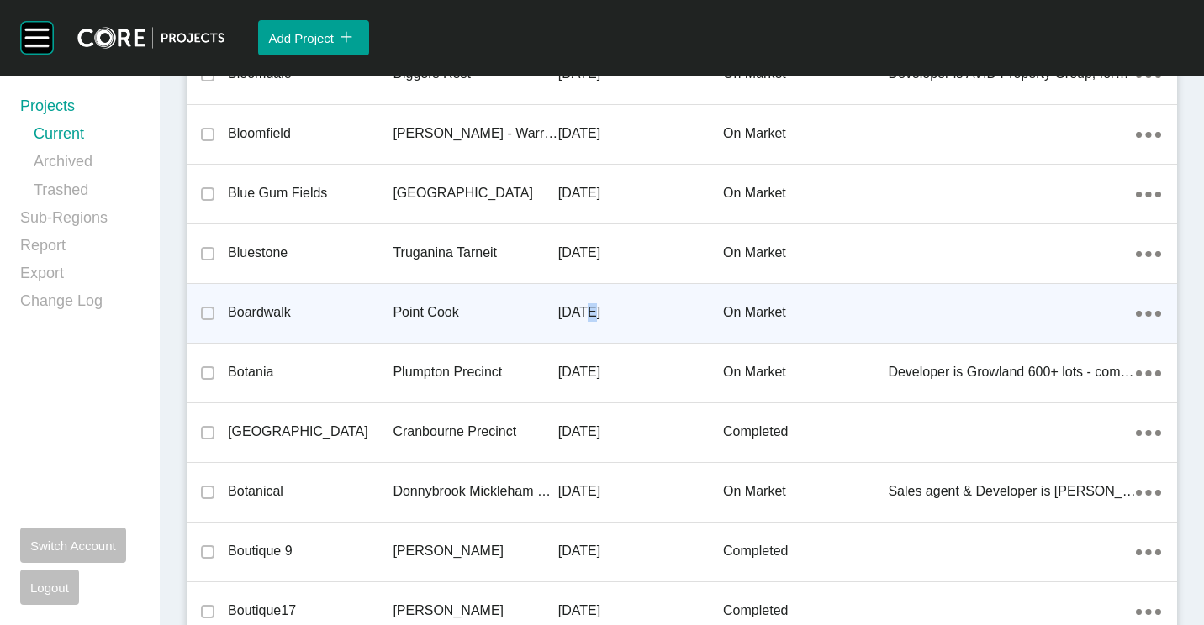
click at [582, 306] on p "[DATE]" at bounding box center [640, 312] width 165 height 18
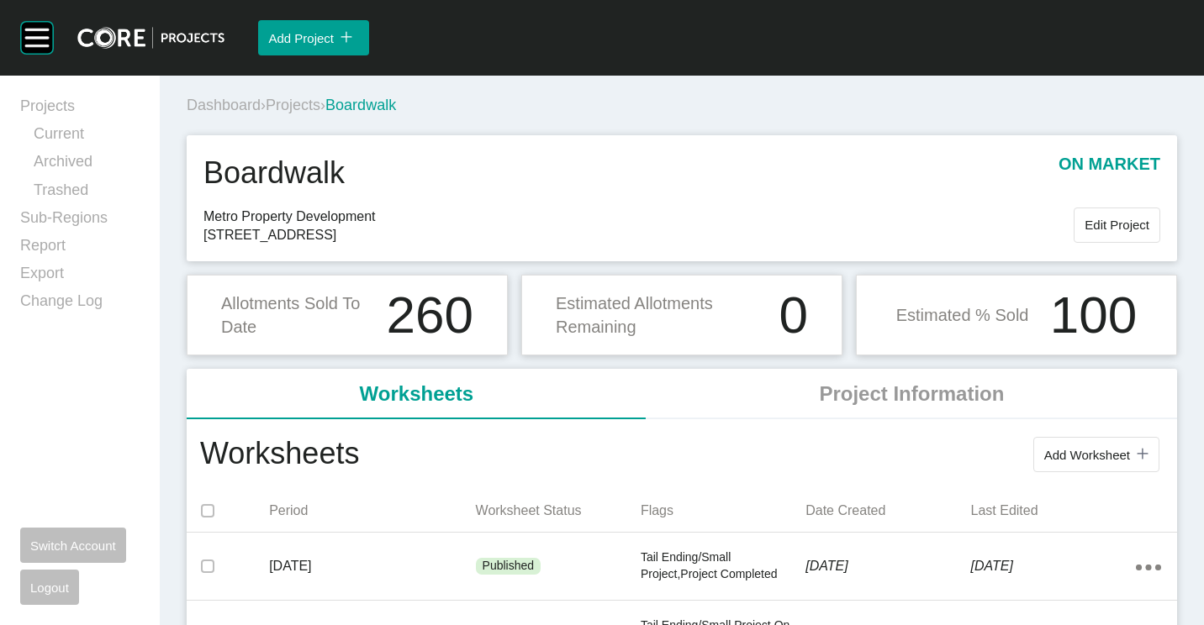
drag, startPoint x: 315, startPoint y: 99, endPoint x: 676, endPoint y: 20, distance: 369.1
click at [316, 99] on span "Projects" at bounding box center [293, 105] width 55 height 17
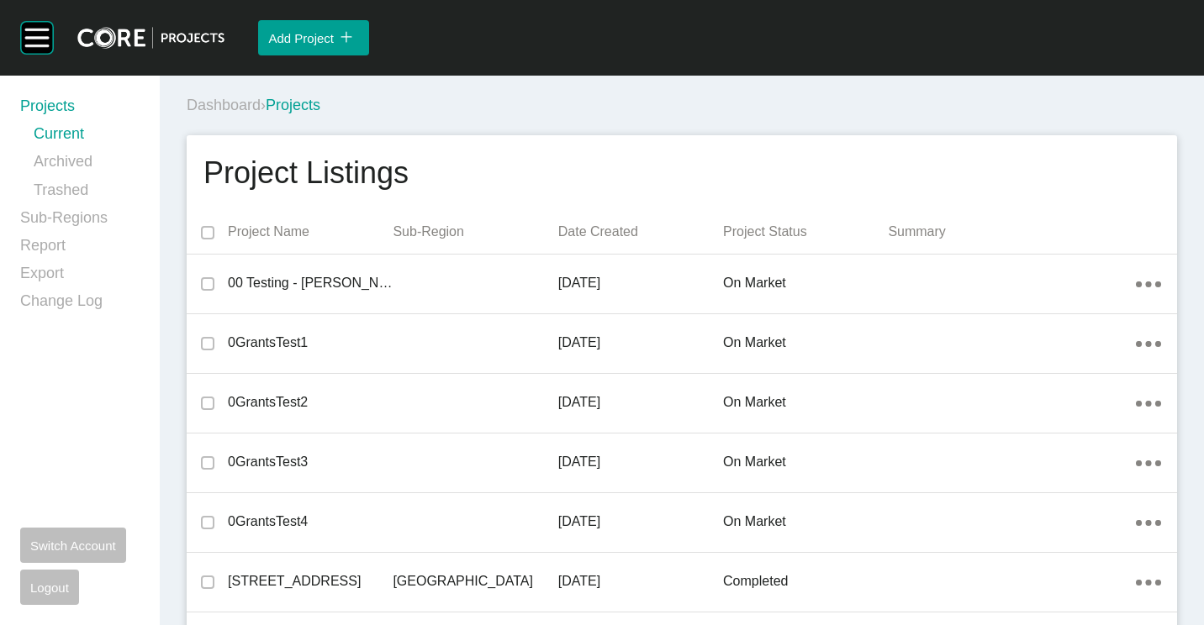
click at [66, 103] on link "Projects" at bounding box center [79, 110] width 119 height 28
